Goal: Ask a question

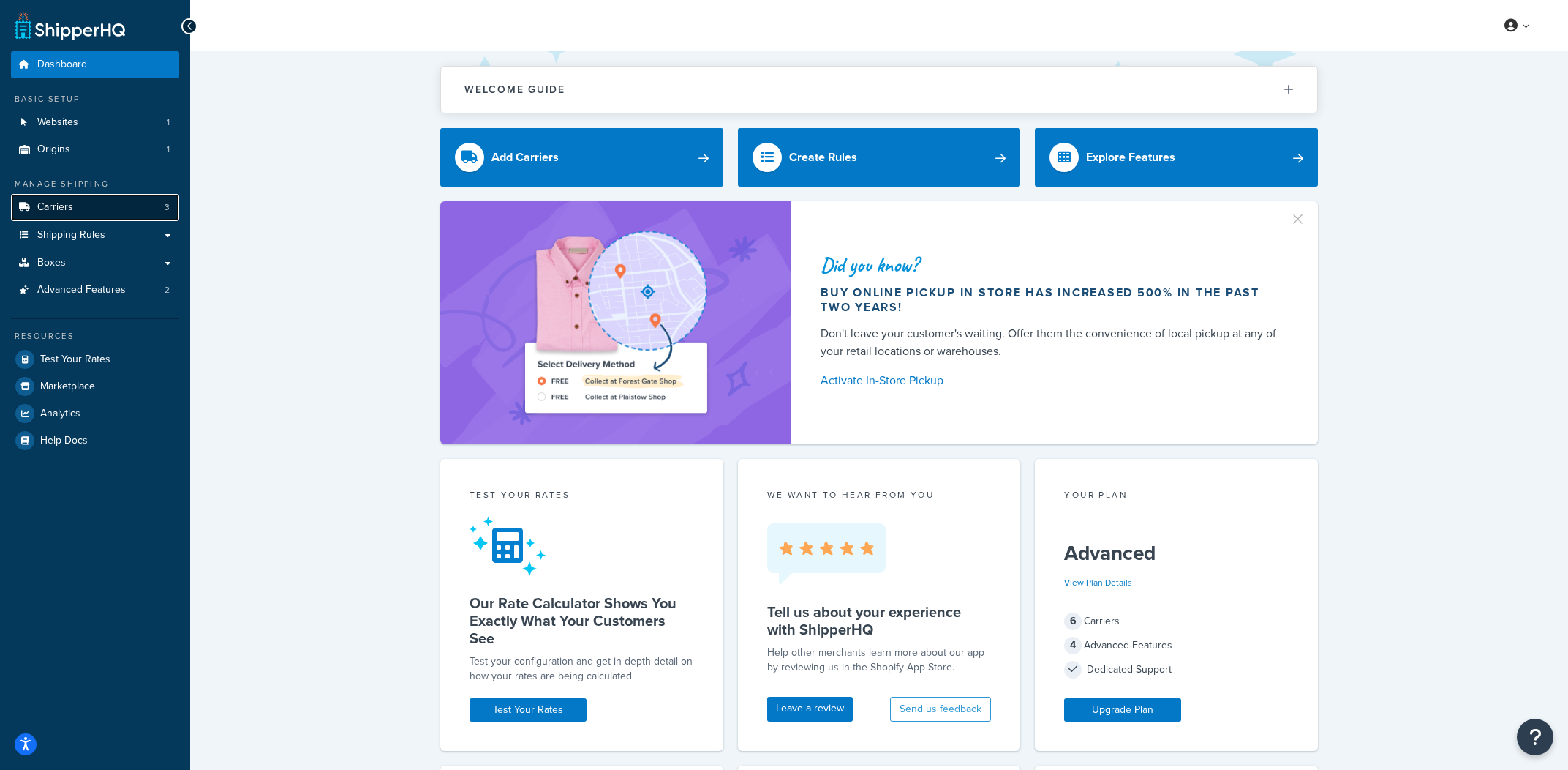
click at [112, 214] on link "Carriers 3" at bounding box center [95, 207] width 168 height 27
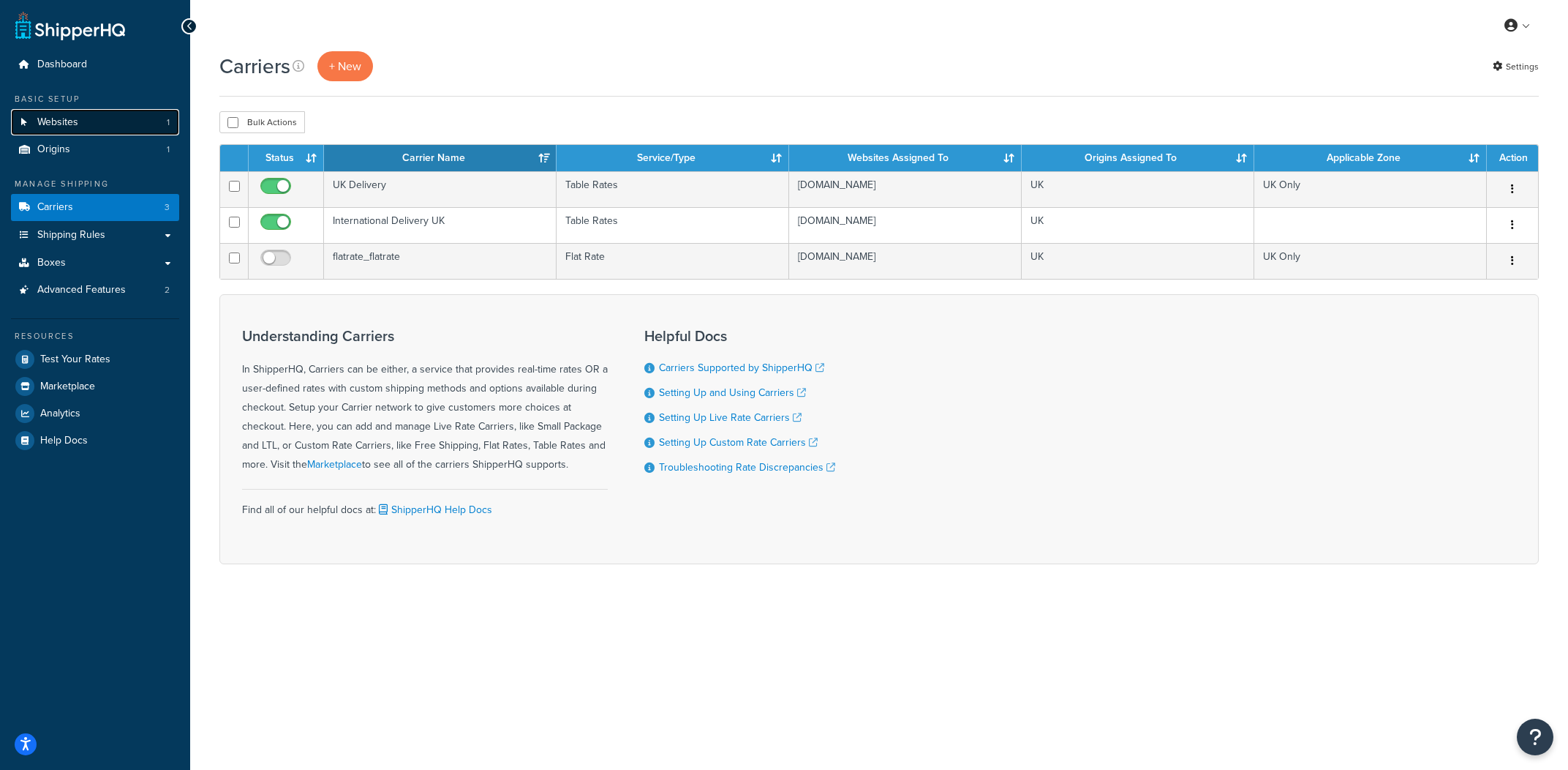
click at [110, 112] on link "Websites 1" at bounding box center [95, 123] width 168 height 27
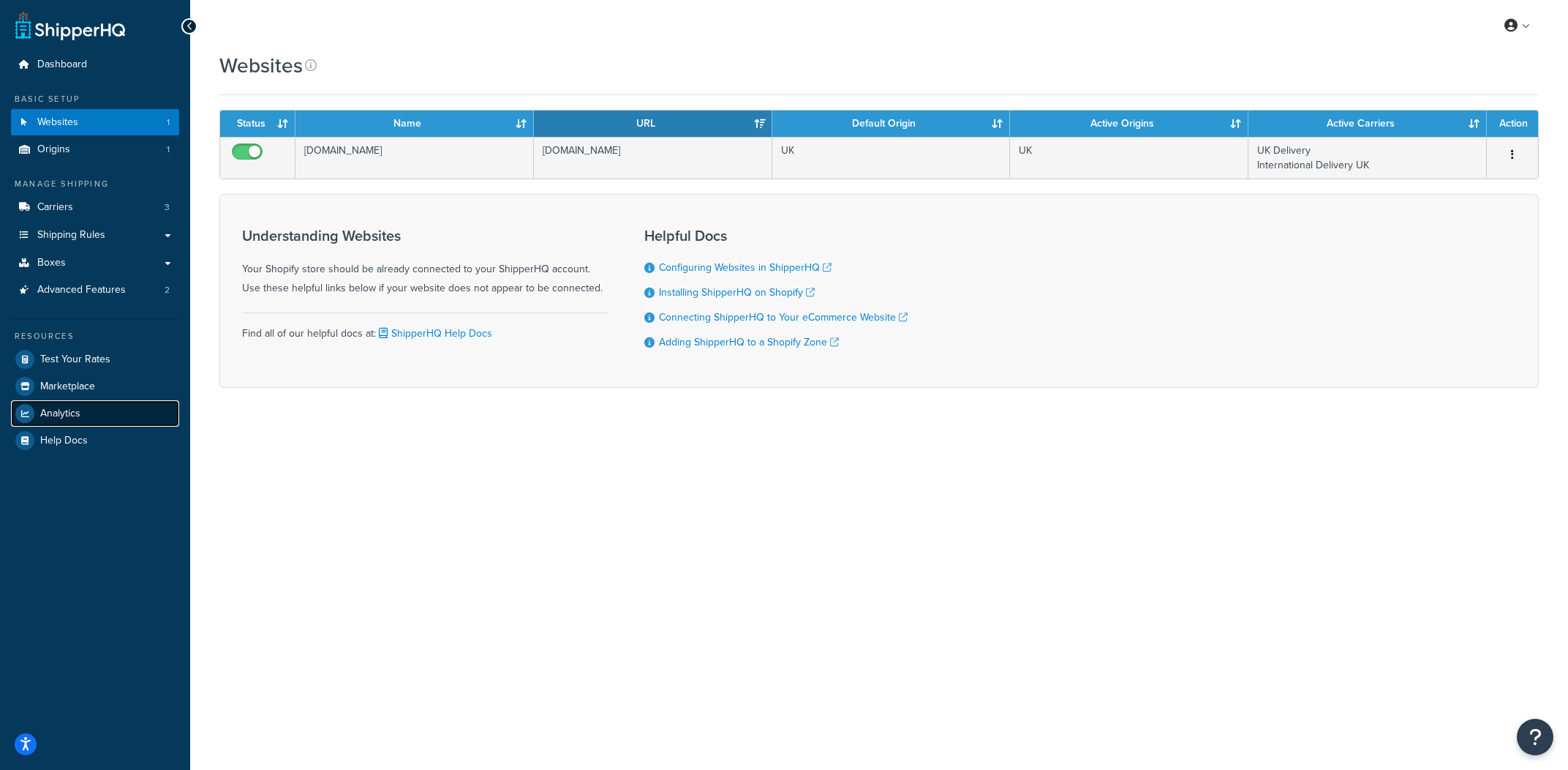
click at [92, 410] on link "Analytics" at bounding box center [95, 413] width 168 height 26
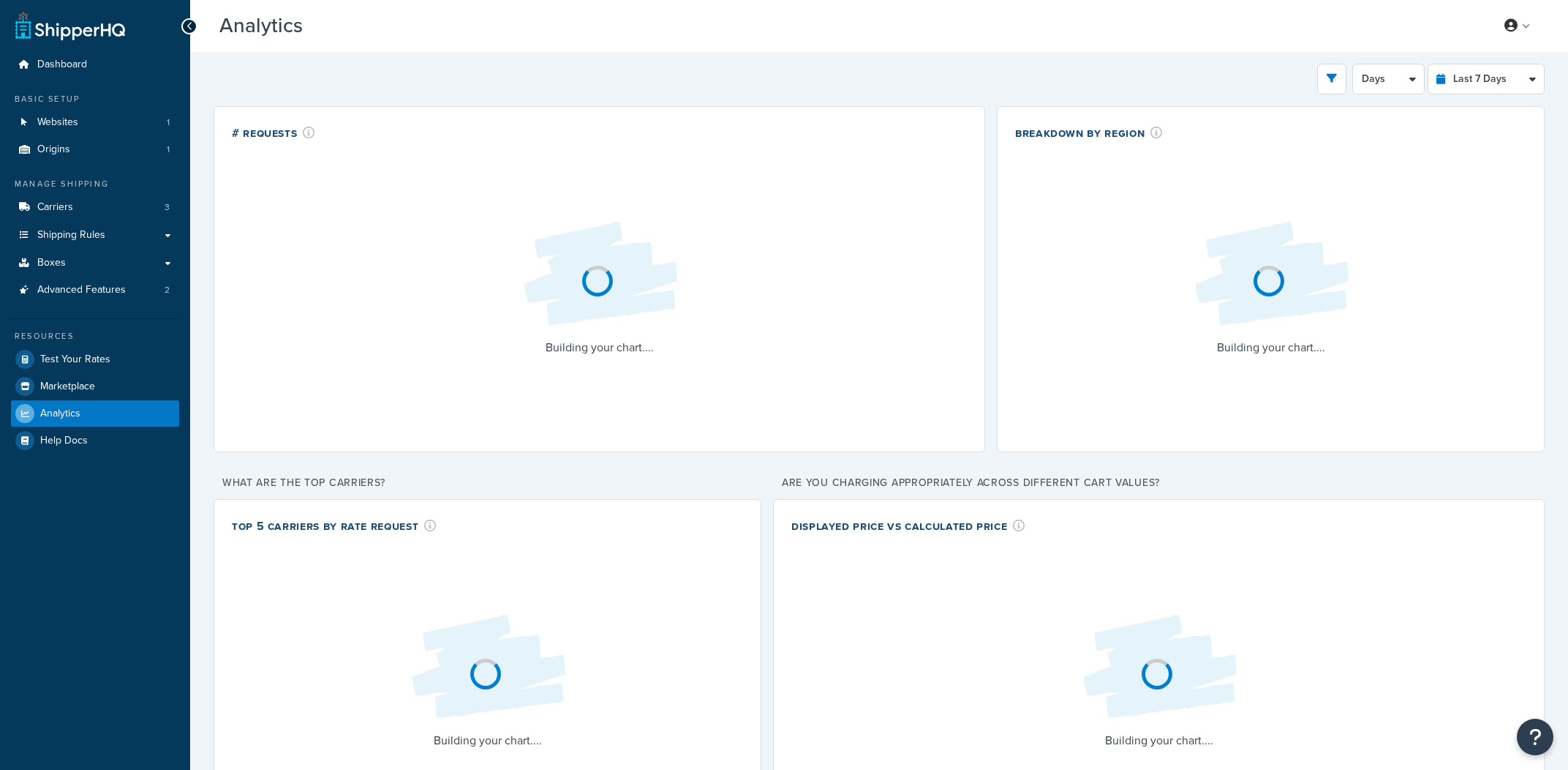
select select "last_7_days"
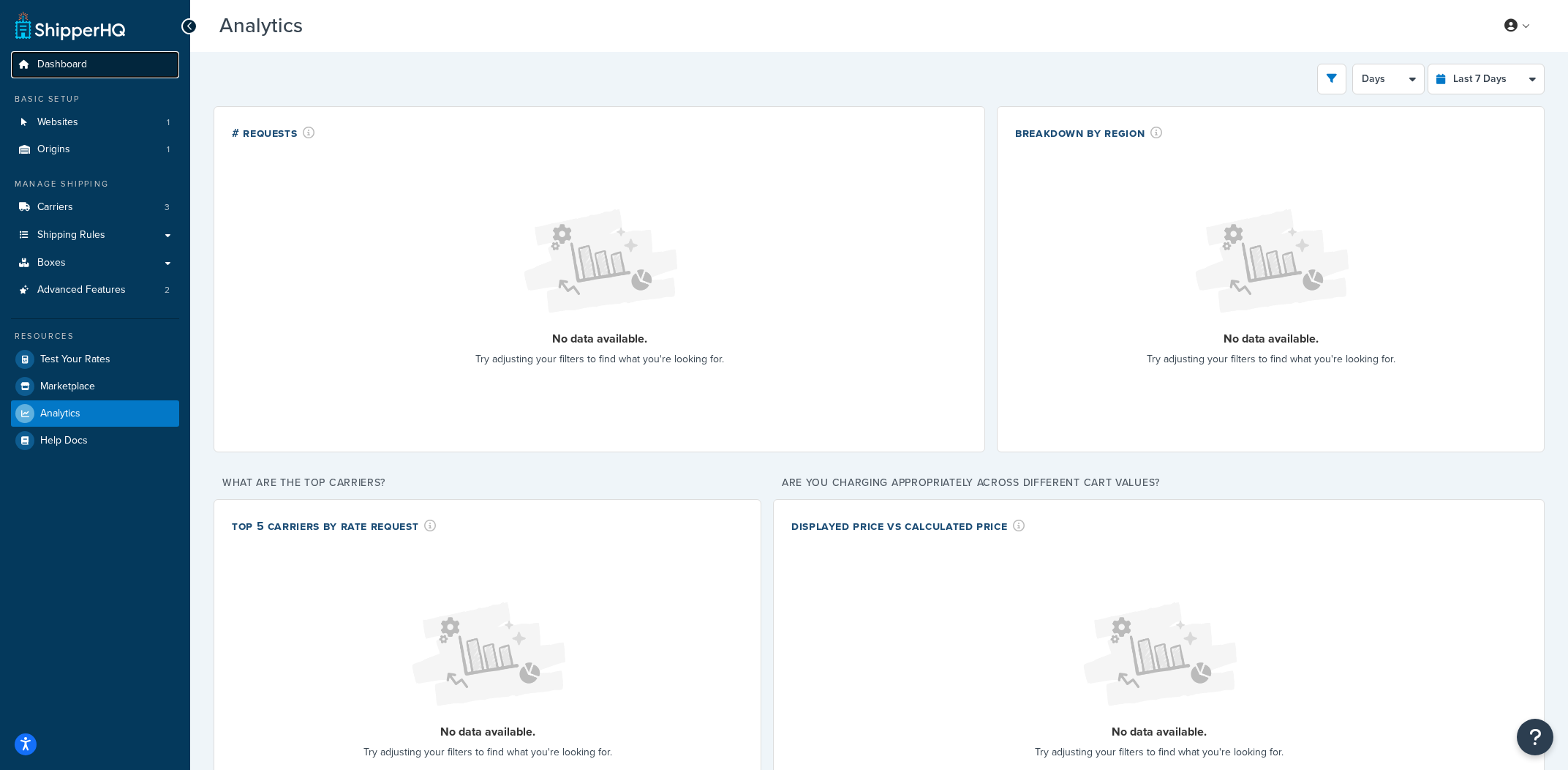
click at [98, 61] on link "Dashboard" at bounding box center [95, 65] width 168 height 27
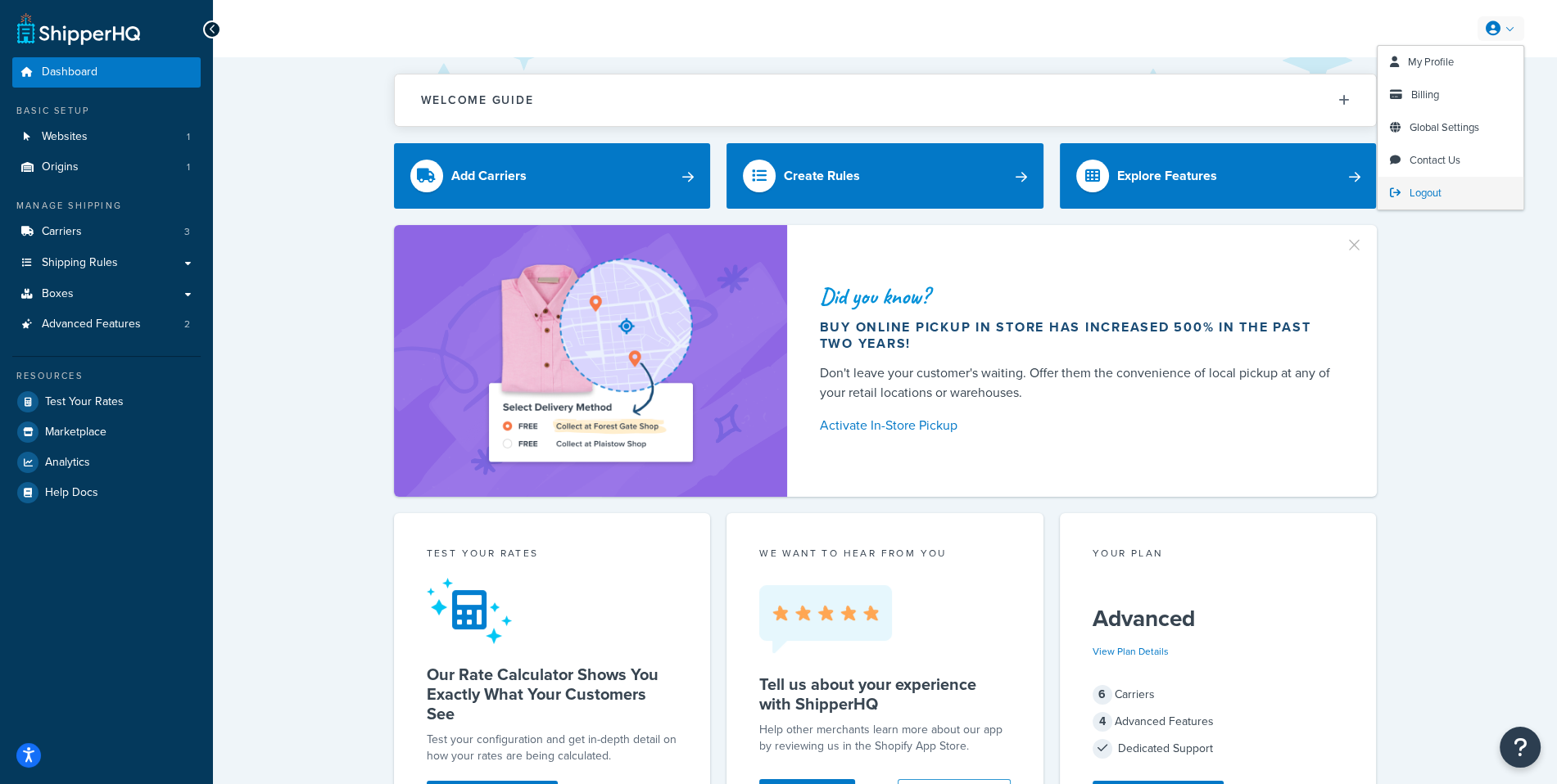
click at [1458, 192] on link "Logout" at bounding box center [1451, 193] width 146 height 33
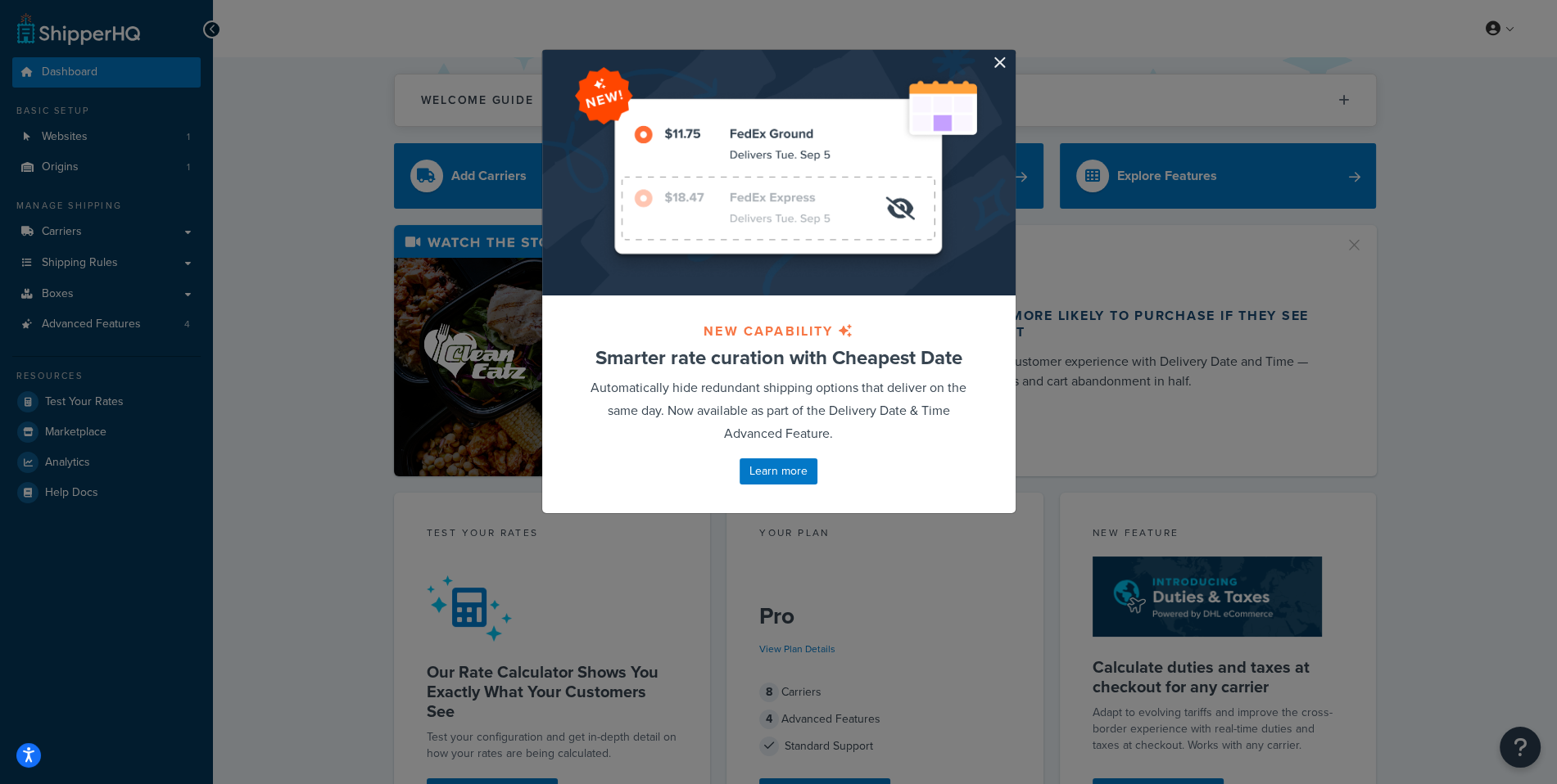
click at [1007, 64] on div at bounding box center [778, 172] width 474 height 246
click at [1012, 54] on button "button" at bounding box center [1013, 51] width 4 height 4
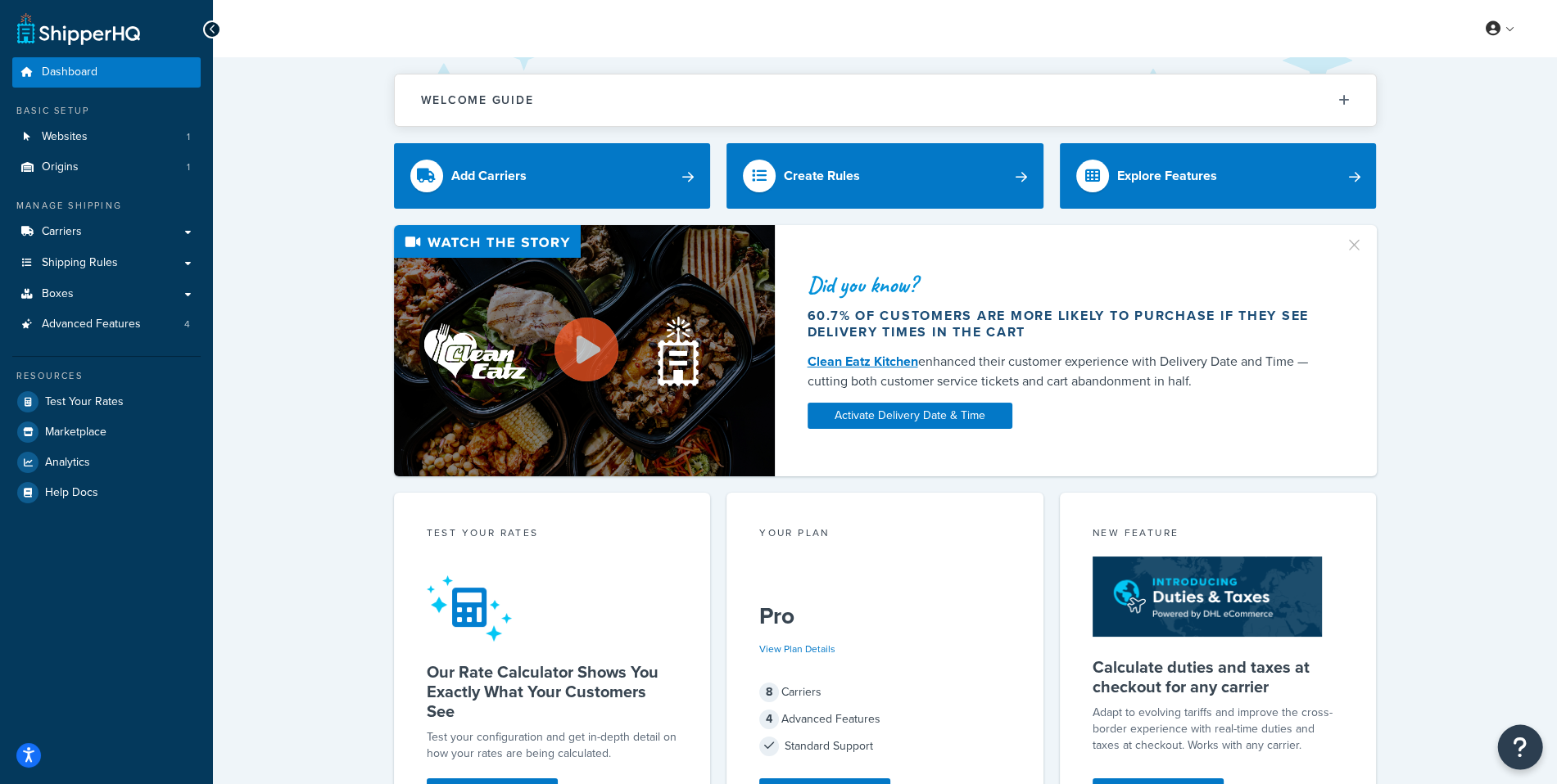
click at [1520, 741] on icon "Open Resource Center" at bounding box center [1521, 747] width 15 height 23
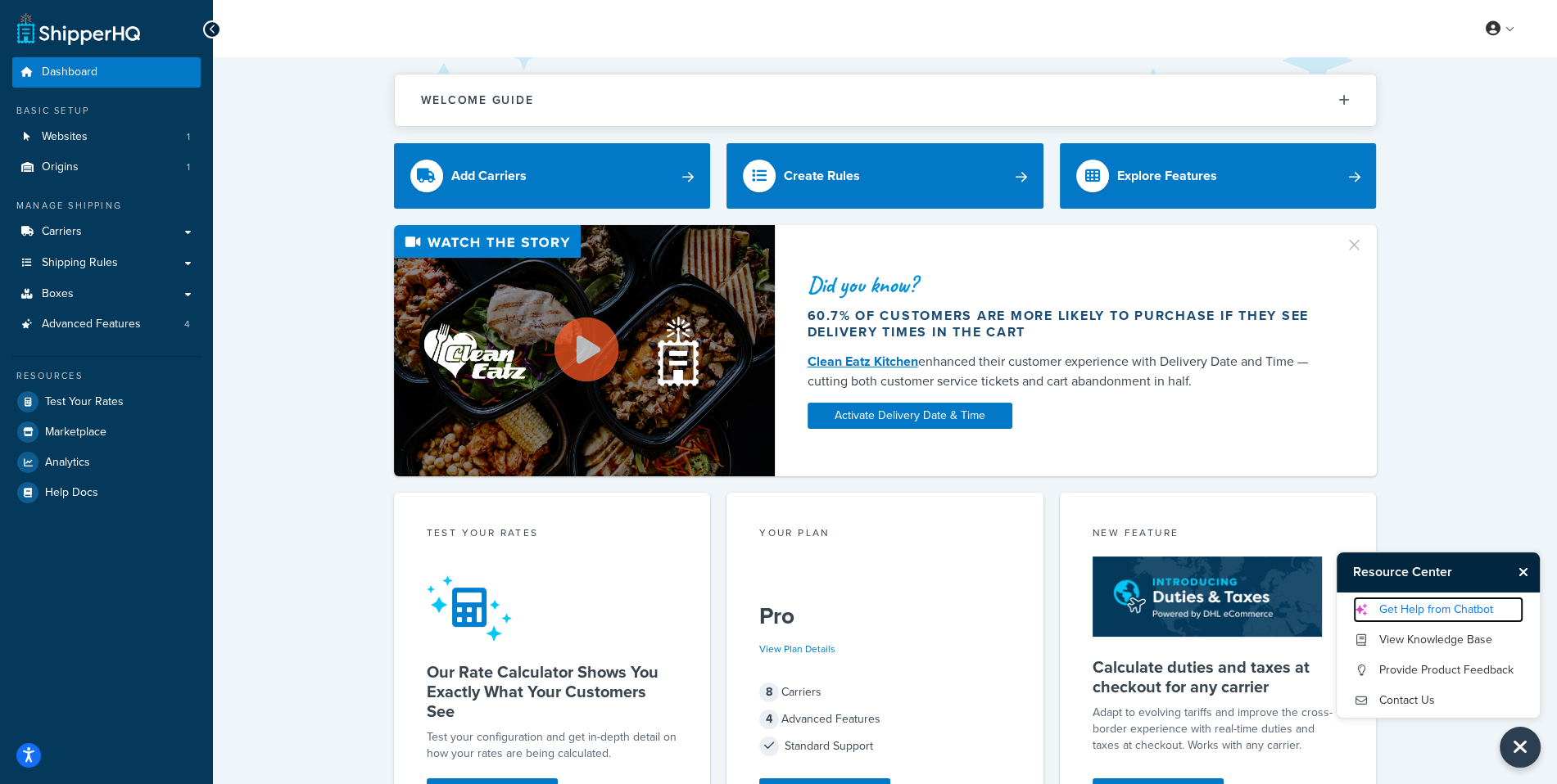
click at [1409, 599] on link "Get Help from Chatbot" at bounding box center [1439, 609] width 171 height 26
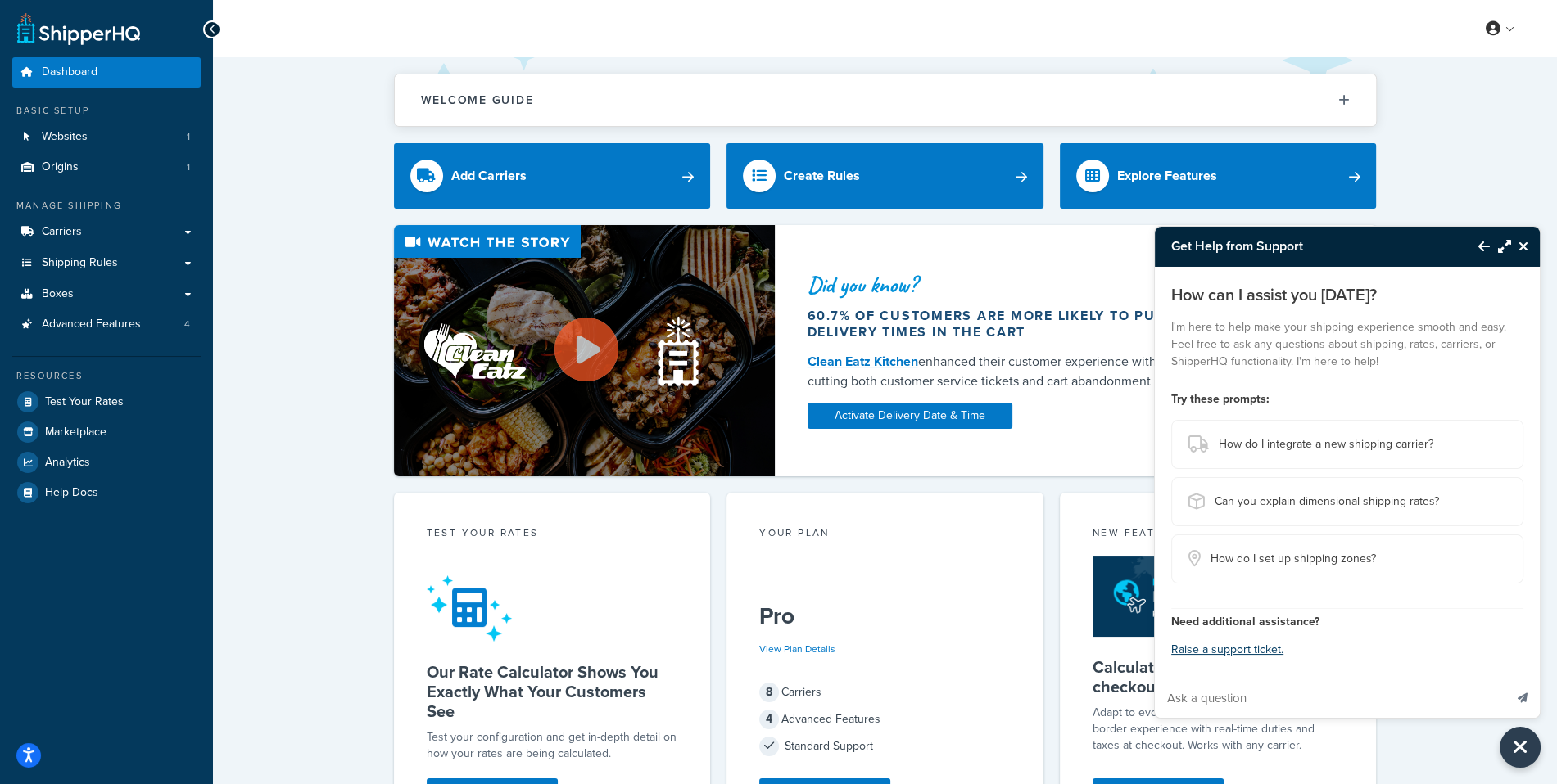
click at [1307, 683] on input "Ask a question" at bounding box center [1329, 698] width 349 height 40
paste input "Is it possible to create a freight cap, specifically a rule that limits the shi…"
type input "Is it possible to create a freight cap, specifically a rule that limits the shi…"
click at [1505, 678] on button "Send message" at bounding box center [1522, 698] width 35 height 41
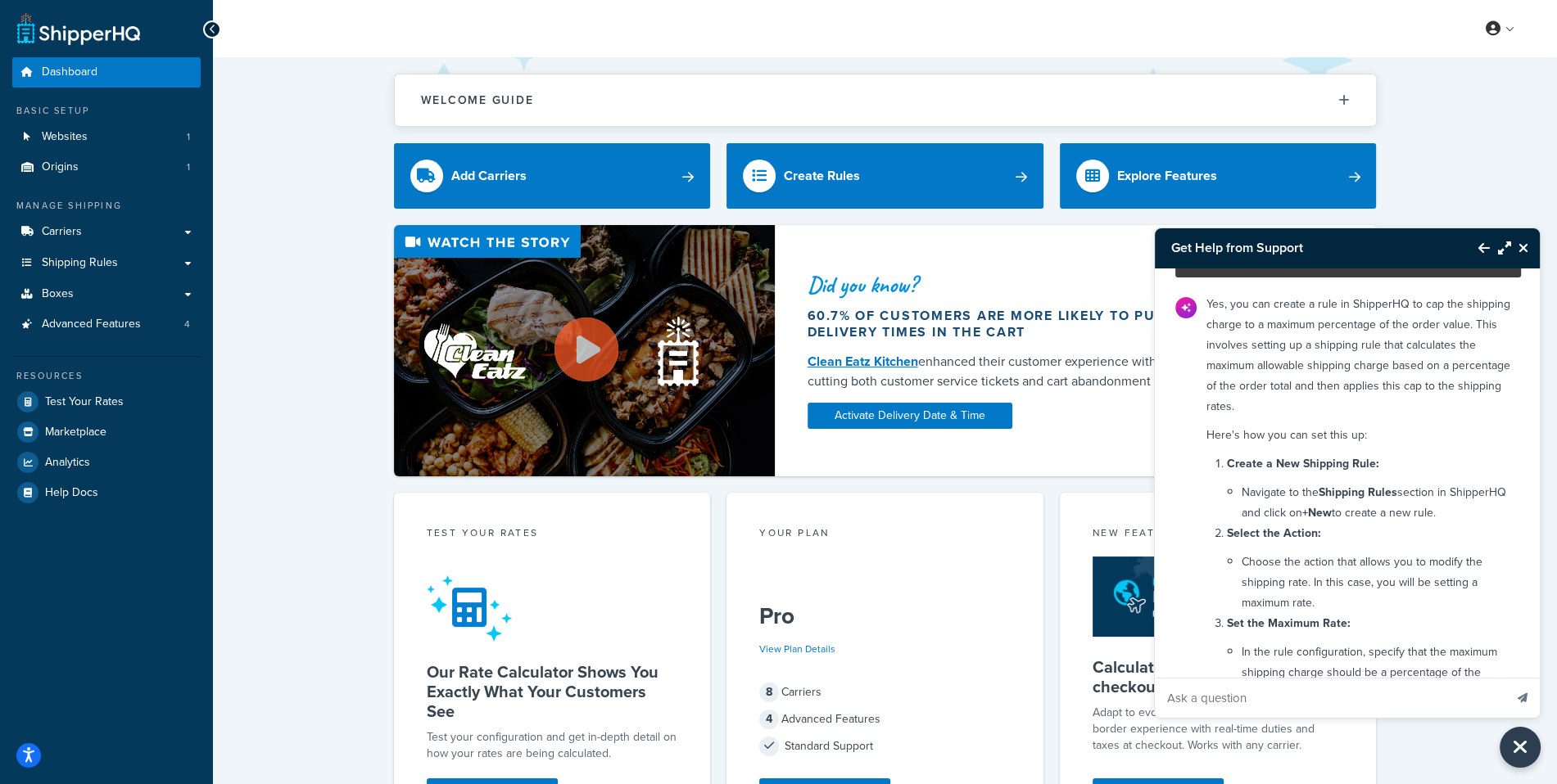
scroll to position [0, 0]
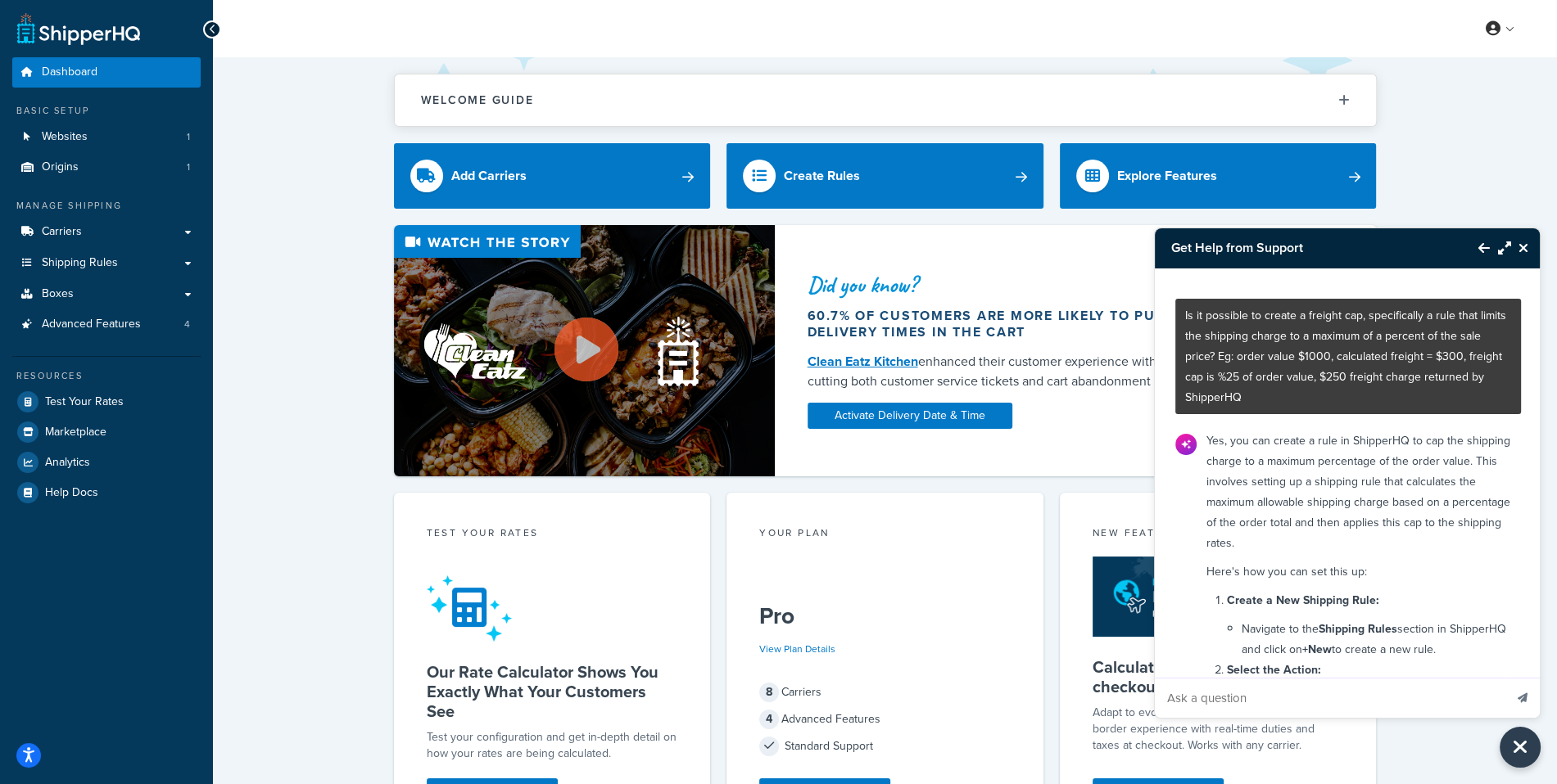
click at [1484, 201] on div "Welcome Guide ShipperHQ: An Overview Carrier Setup Shipping Rules Overview Comm…" at bounding box center [885, 668] width 1344 height 1222
